Goal: Information Seeking & Learning: Learn about a topic

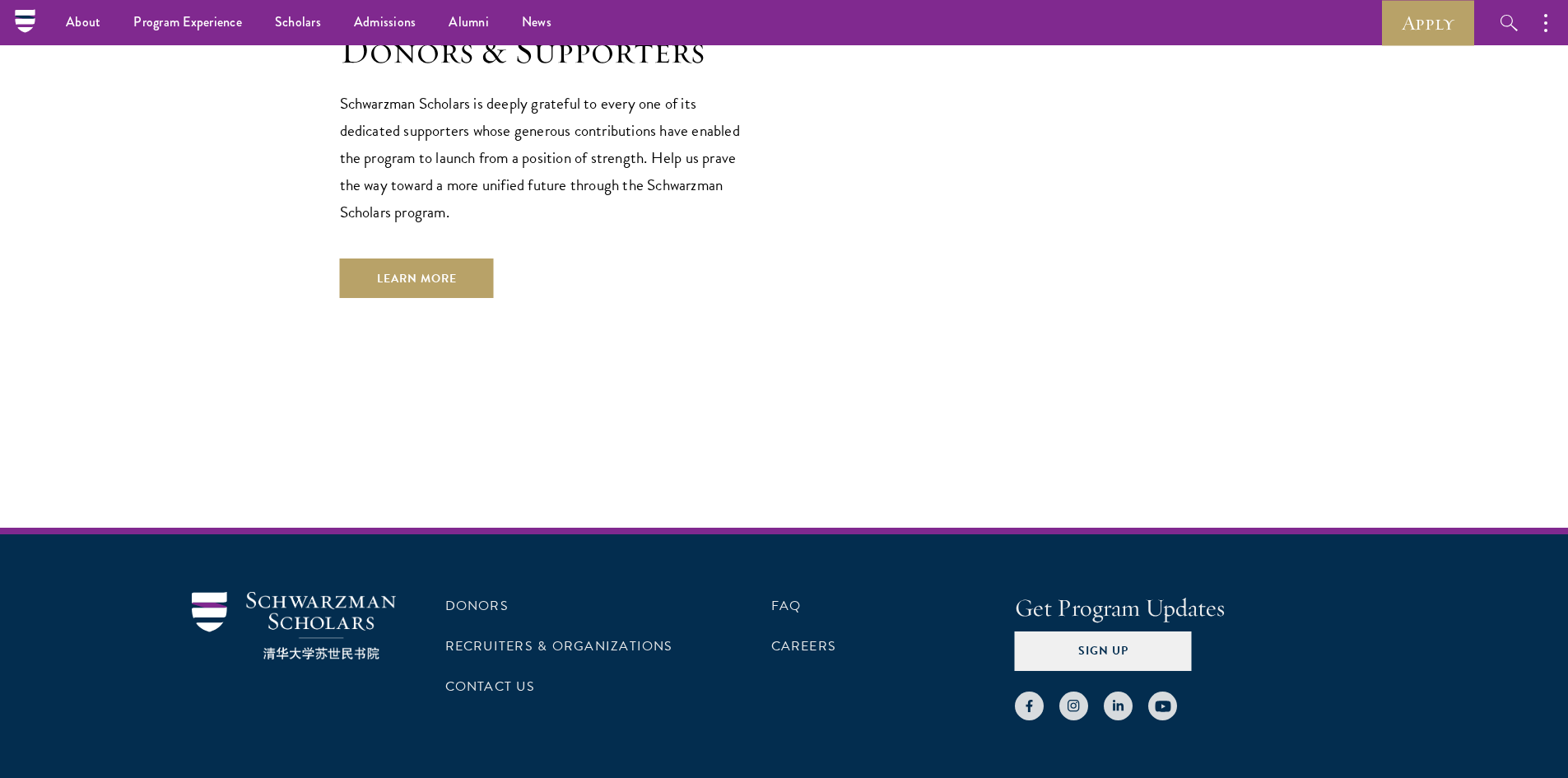
scroll to position [4709, 0]
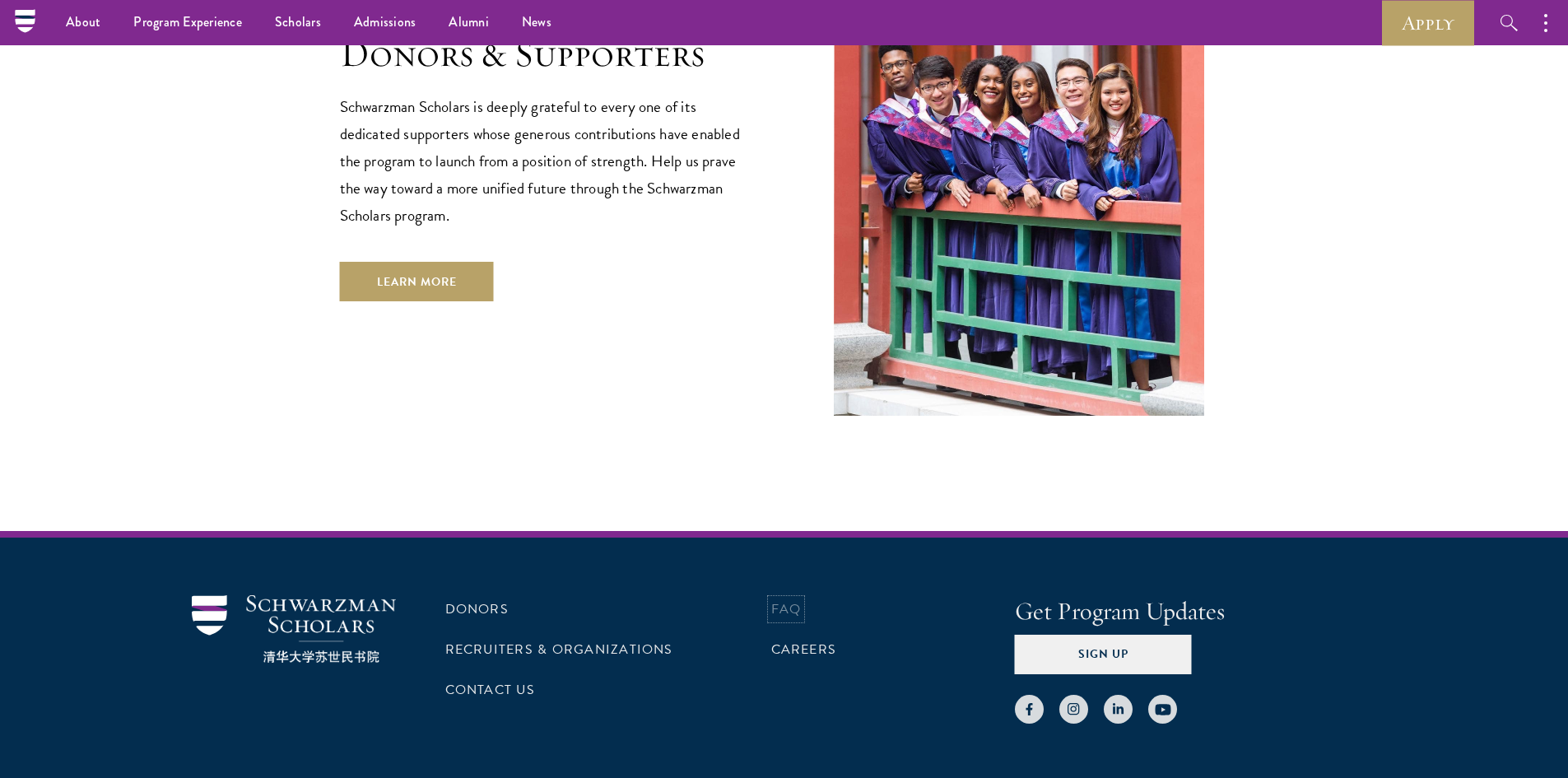
click at [785, 599] on link "FAQ" at bounding box center [786, 609] width 30 height 19
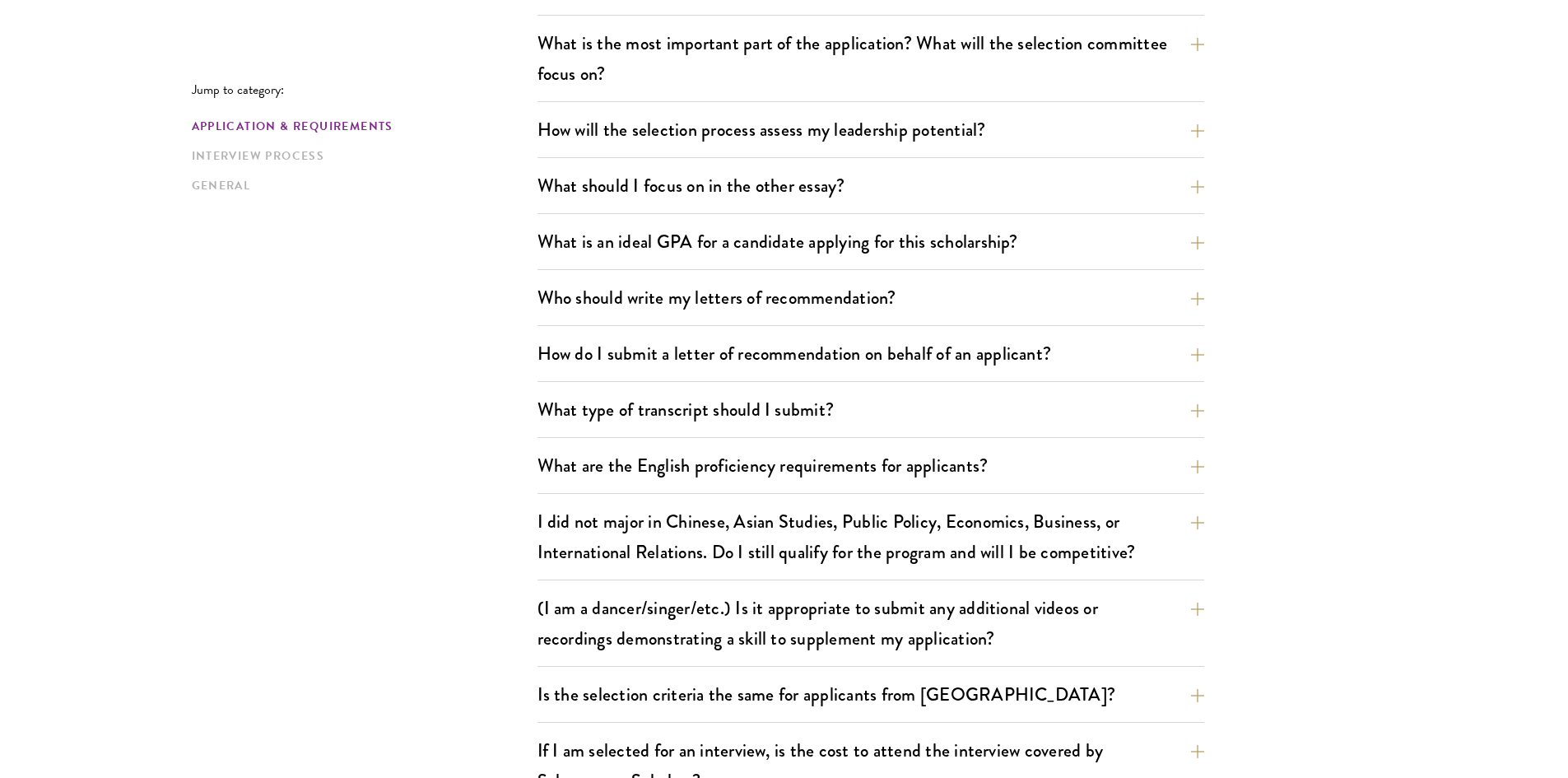
scroll to position [958, 0]
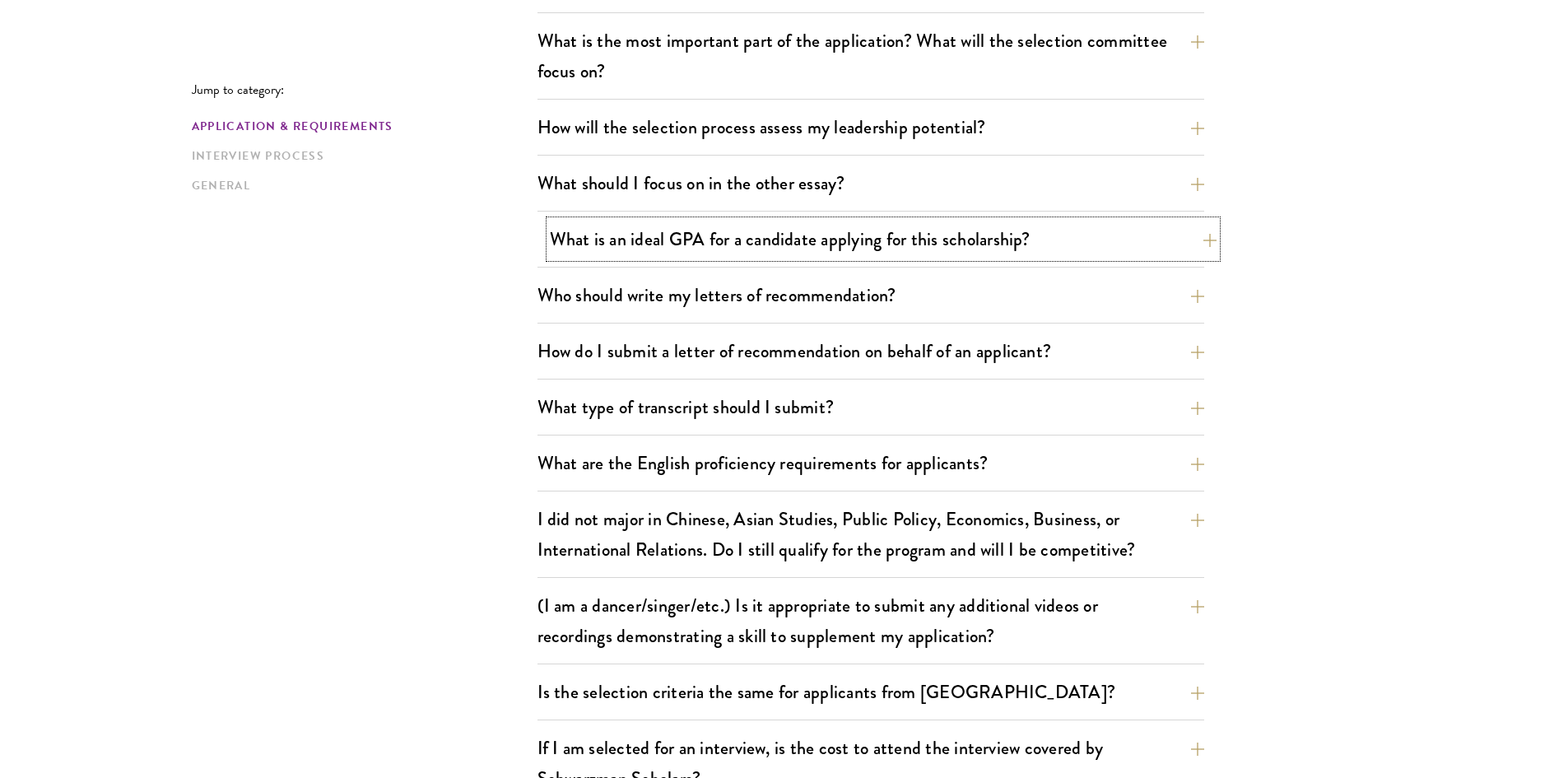
click at [1144, 228] on button "What is an ideal GPA for a candidate applying for this scholarship?" at bounding box center [883, 239] width 667 height 37
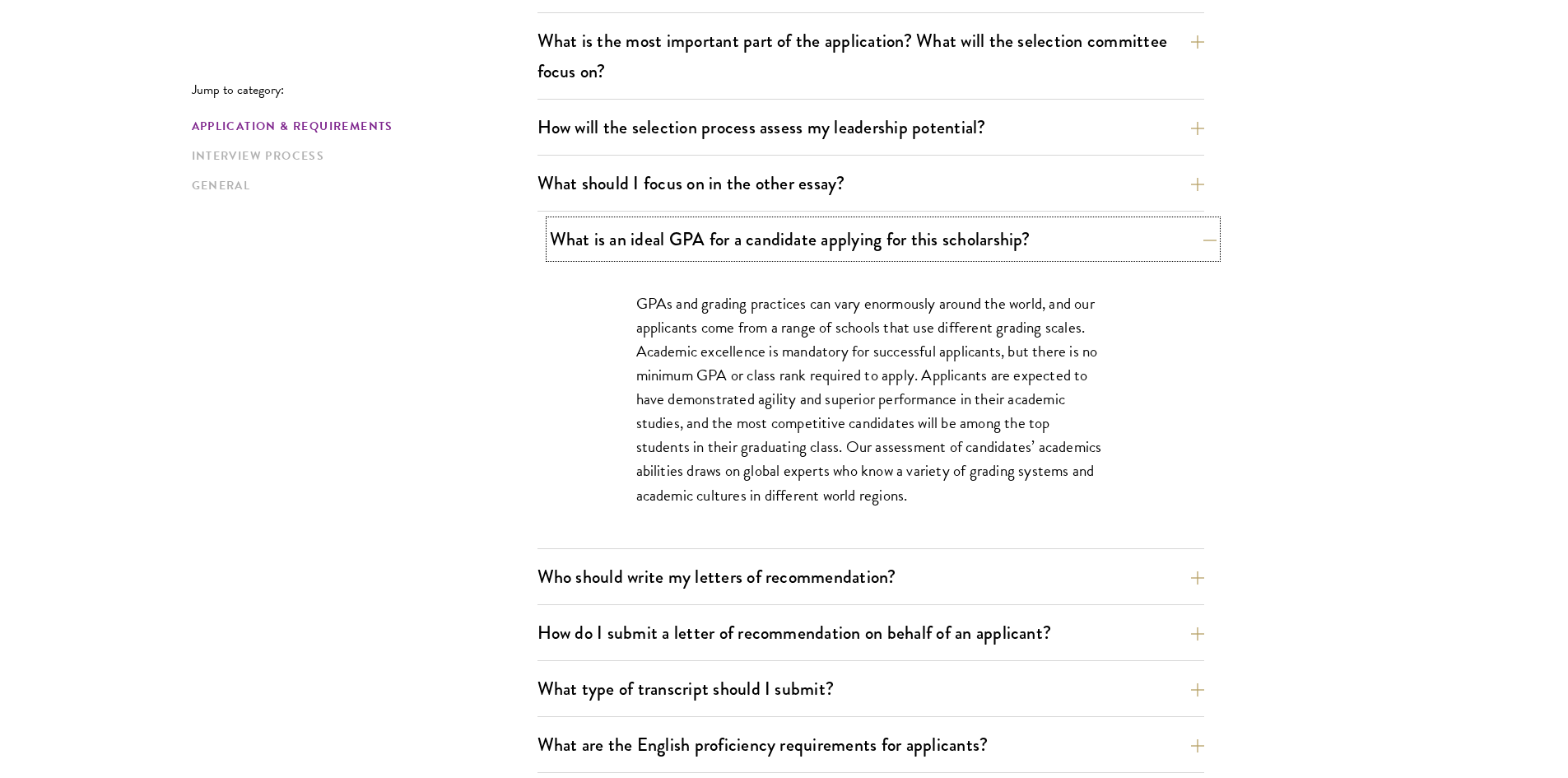
click at [1144, 228] on button "What is an ideal GPA for a candidate applying for this scholarship?" at bounding box center [883, 239] width 667 height 37
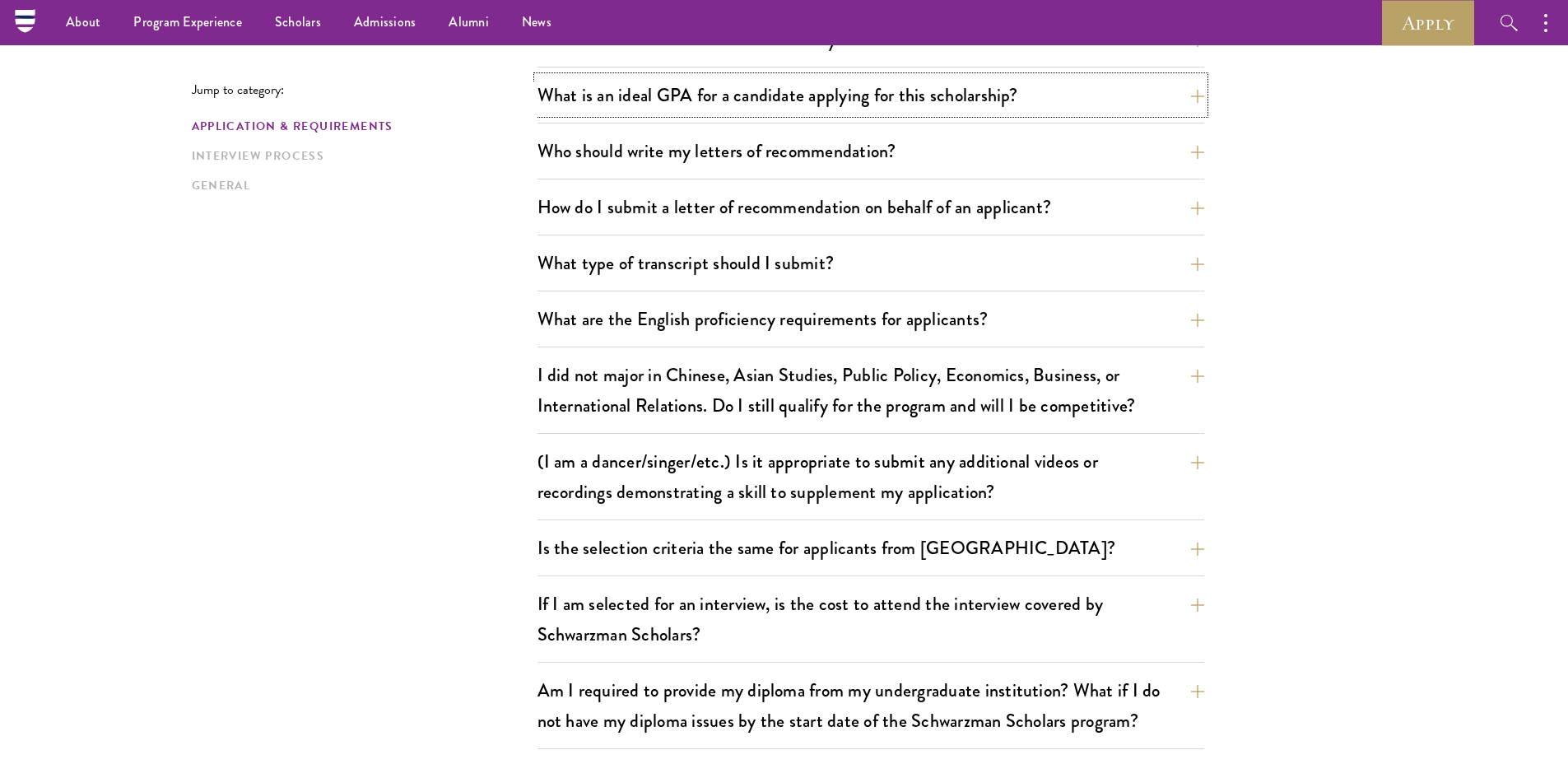
scroll to position [1096, 0]
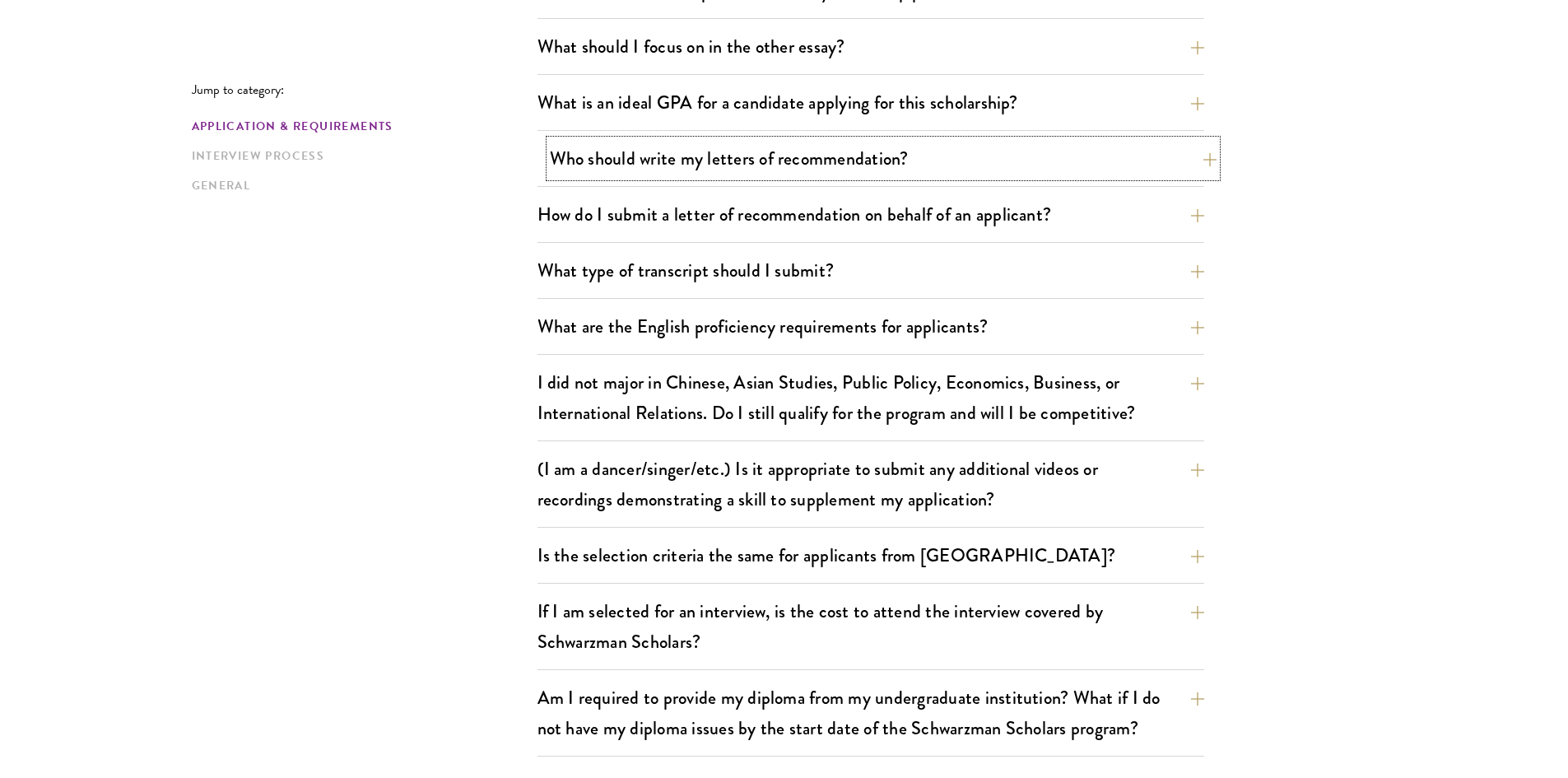
click at [909, 163] on button "Who should write my letters of recommendation?" at bounding box center [883, 158] width 667 height 37
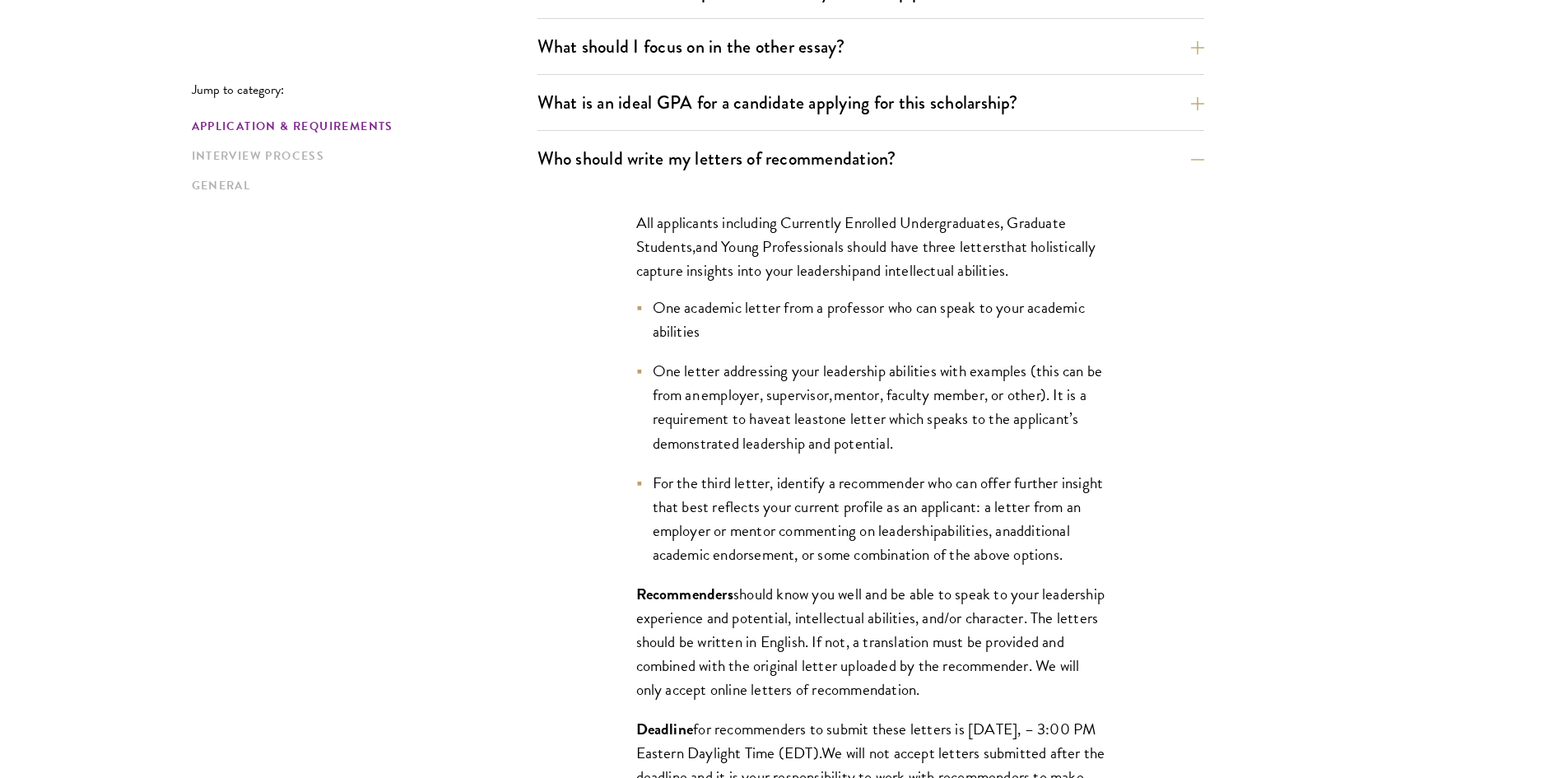
drag, startPoint x: 653, startPoint y: 483, endPoint x: 702, endPoint y: 577, distance: 106.0
click at [702, 566] on li "For the third letter, identify a recommender who can offer further insight that…" at bounding box center [870, 519] width 469 height 96
copy li "For the third letter, identify a recommender who can offer further insight that…"
click at [861, 502] on span "For the third letter, identify a recommender who can offer further insight that…" at bounding box center [878, 507] width 451 height 72
